Goal: Download file/media

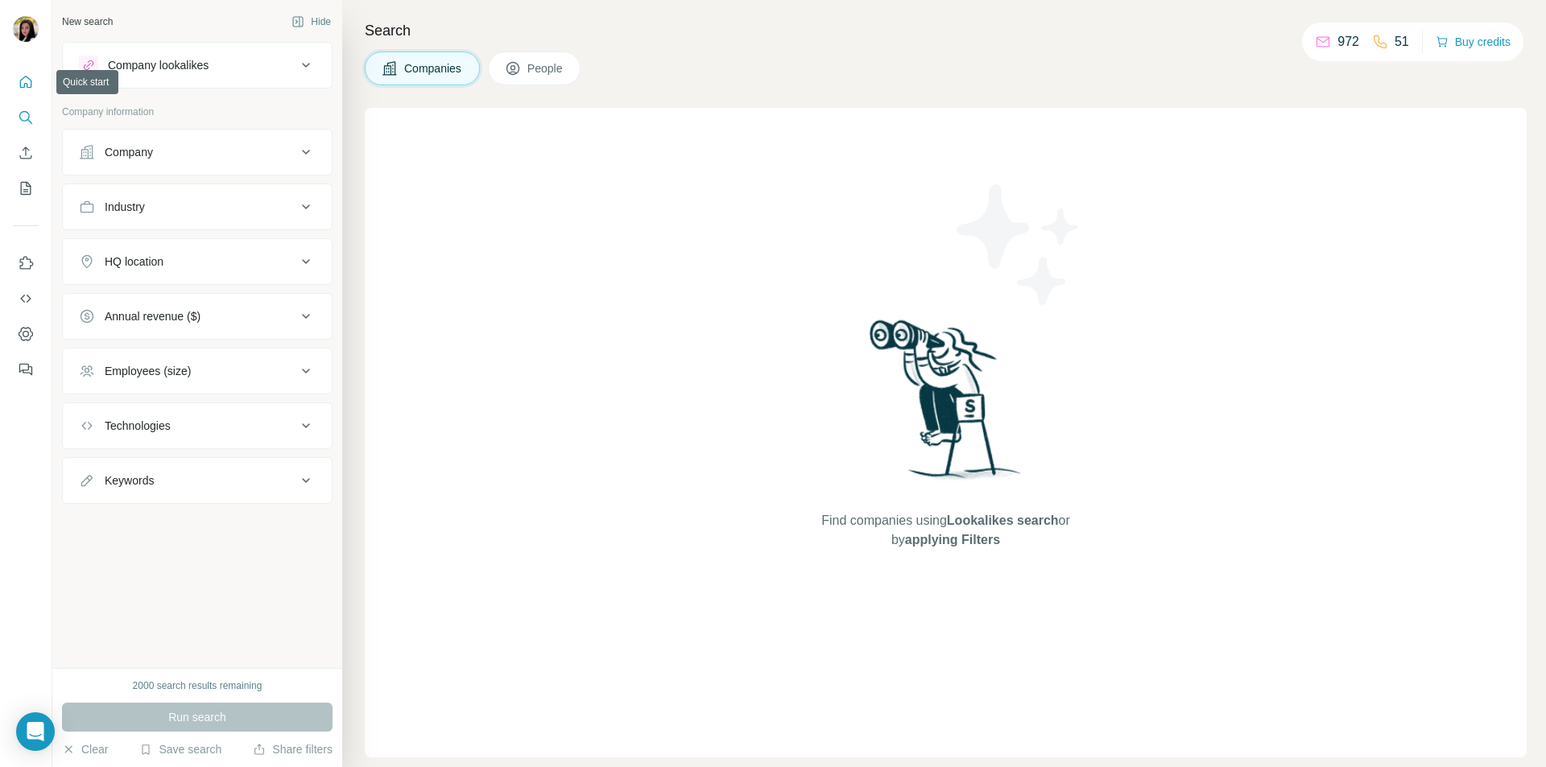
click at [28, 95] on button "Quick start" at bounding box center [26, 82] width 26 height 29
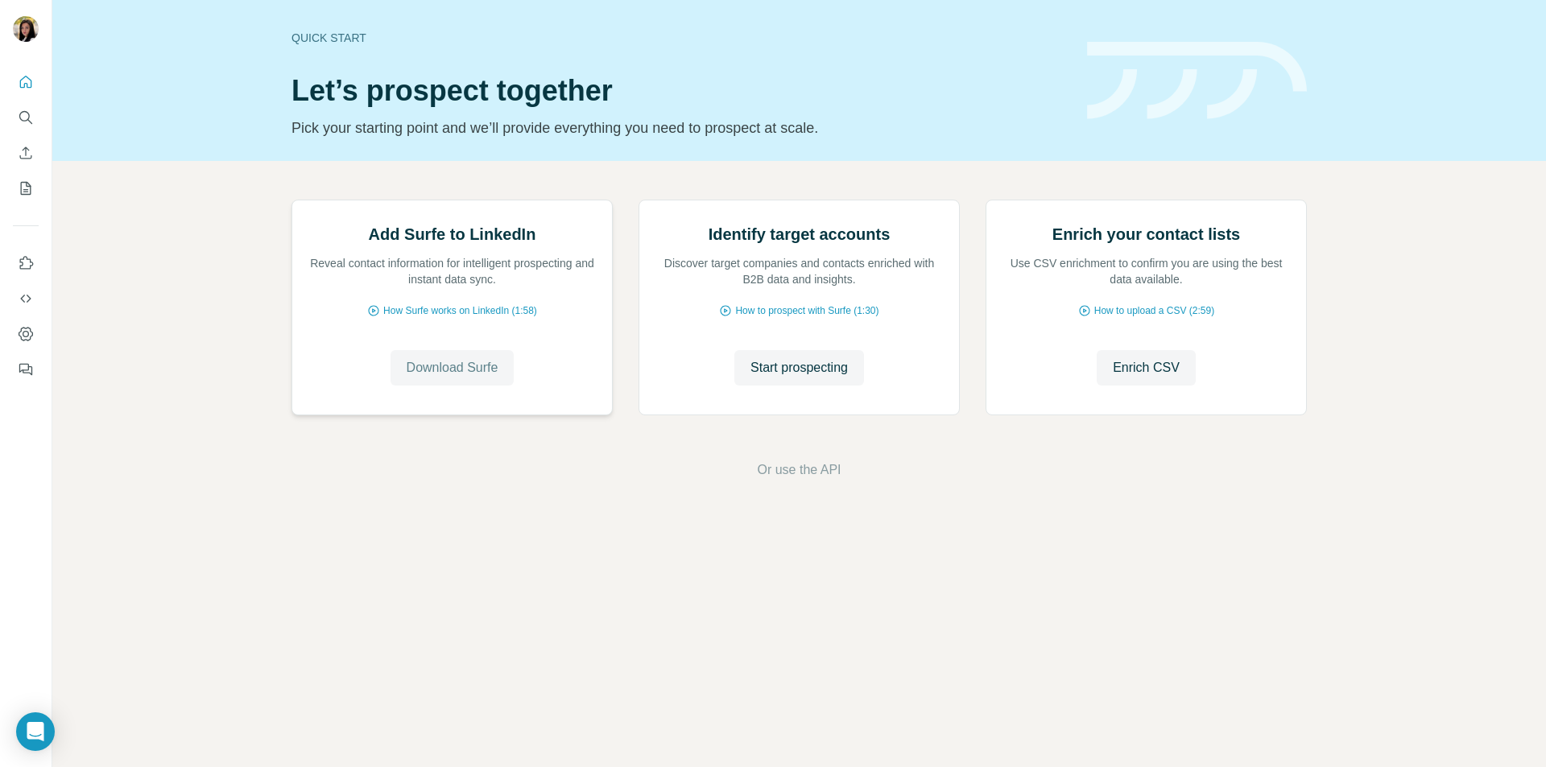
click at [488, 378] on span "Download Surfe" at bounding box center [453, 367] width 92 height 19
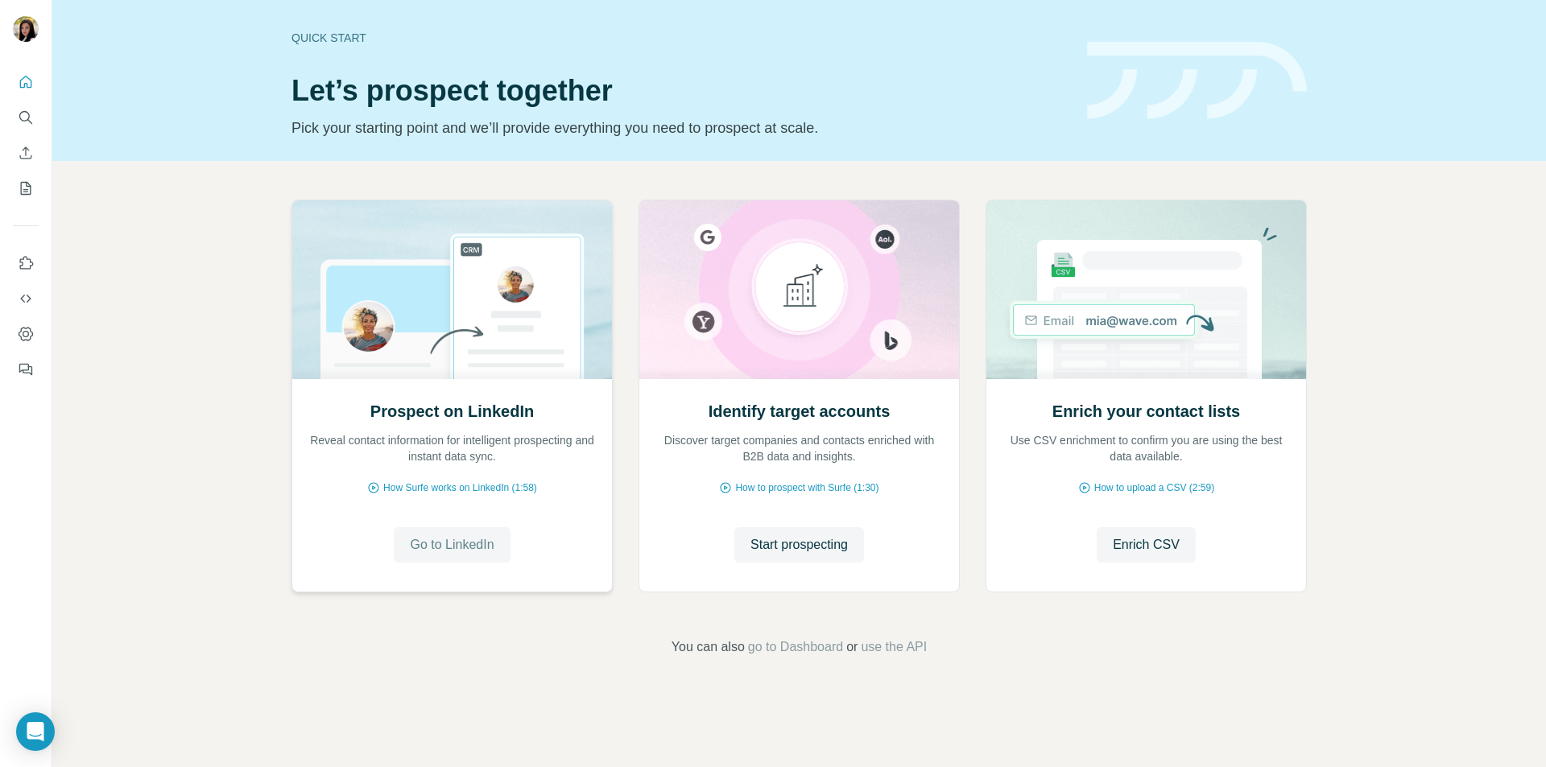
click at [458, 538] on span "Go to LinkedIn" at bounding box center [452, 545] width 84 height 19
